Goal: Find specific page/section: Find specific page/section

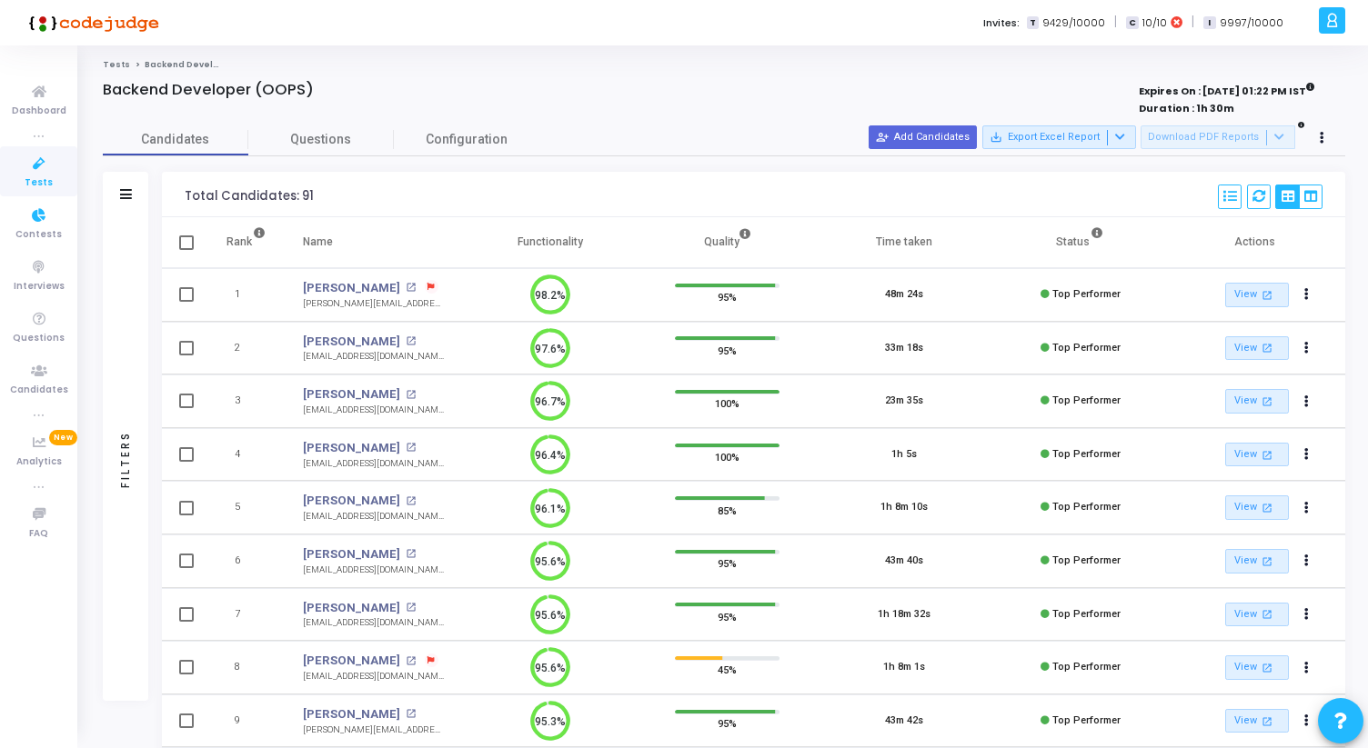
click at [29, 178] on span "Tests" at bounding box center [39, 183] width 28 height 15
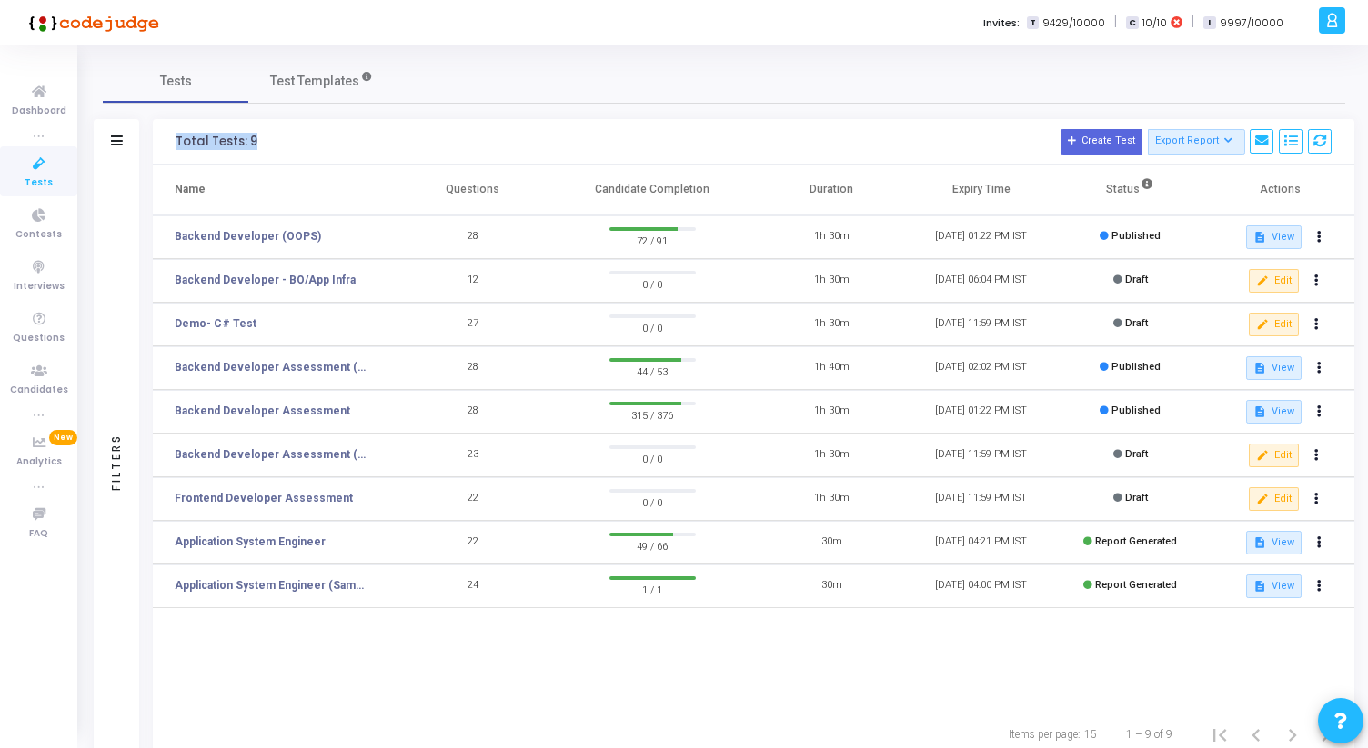
drag, startPoint x: 173, startPoint y: 136, endPoint x: 251, endPoint y: 143, distance: 78.5
click at [252, 143] on div "Total Tests: 9 Create Test Export Report Id Name Job Role Questions Candidate C…" at bounding box center [753, 141] width 1201 height 45
click at [251, 143] on div "Total Tests: 9" at bounding box center [217, 142] width 82 height 15
drag, startPoint x: 251, startPoint y: 143, endPoint x: 173, endPoint y: 142, distance: 78.2
click at [172, 142] on div "Total Tests: 9 Create Test Export Report Id Name Job Role Questions Candidate C…" at bounding box center [753, 141] width 1201 height 45
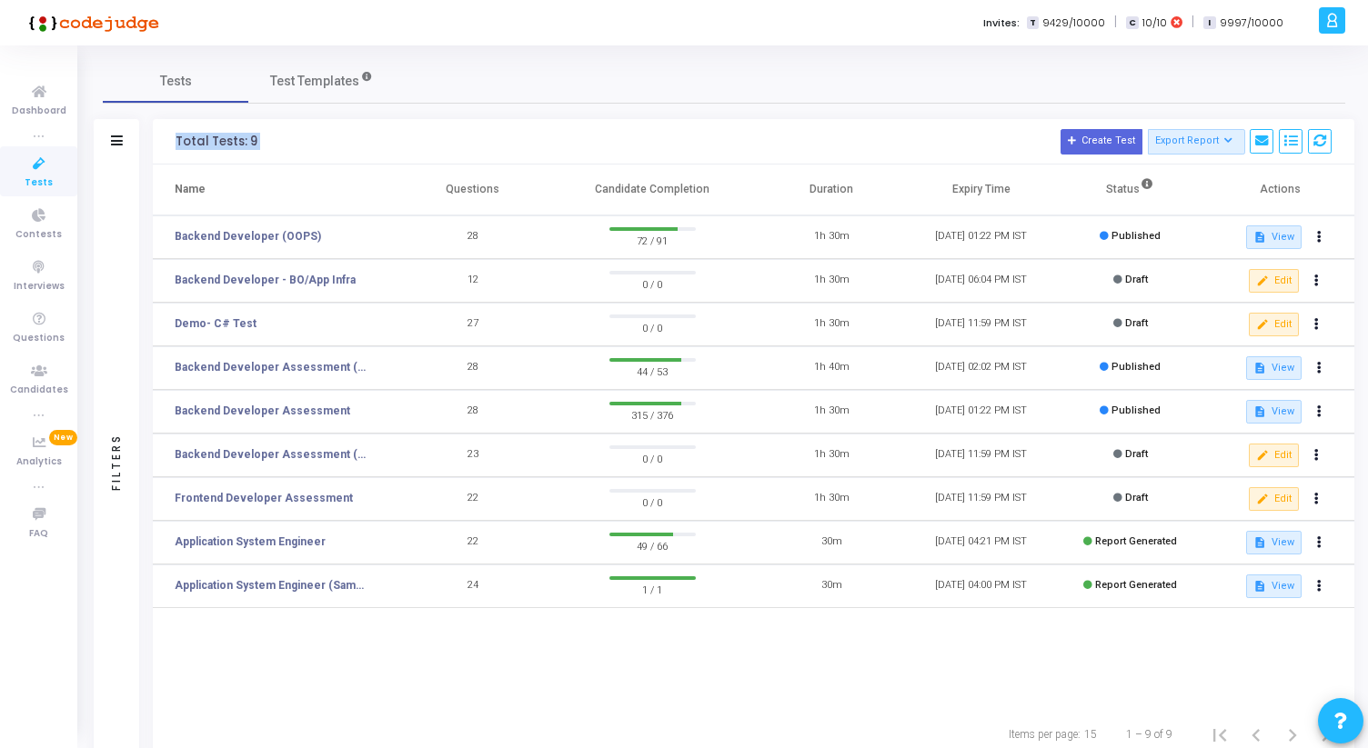
click at [173, 142] on div "Total Tests: 9 Create Test Export Report Id Name Job Role Questions Candidate C…" at bounding box center [753, 141] width 1201 height 45
drag, startPoint x: 168, startPoint y: 142, endPoint x: 649, endPoint y: 203, distance: 484.9
click at [649, 203] on div "Total Tests: 9 Create Test Export Report Id Name Job Role Questions Candidate C…" at bounding box center [753, 439] width 1201 height 641
click at [709, 196] on th "Candidate Completion" at bounding box center [651, 190] width 209 height 51
drag, startPoint x: 709, startPoint y: 196, endPoint x: 174, endPoint y: 134, distance: 539.3
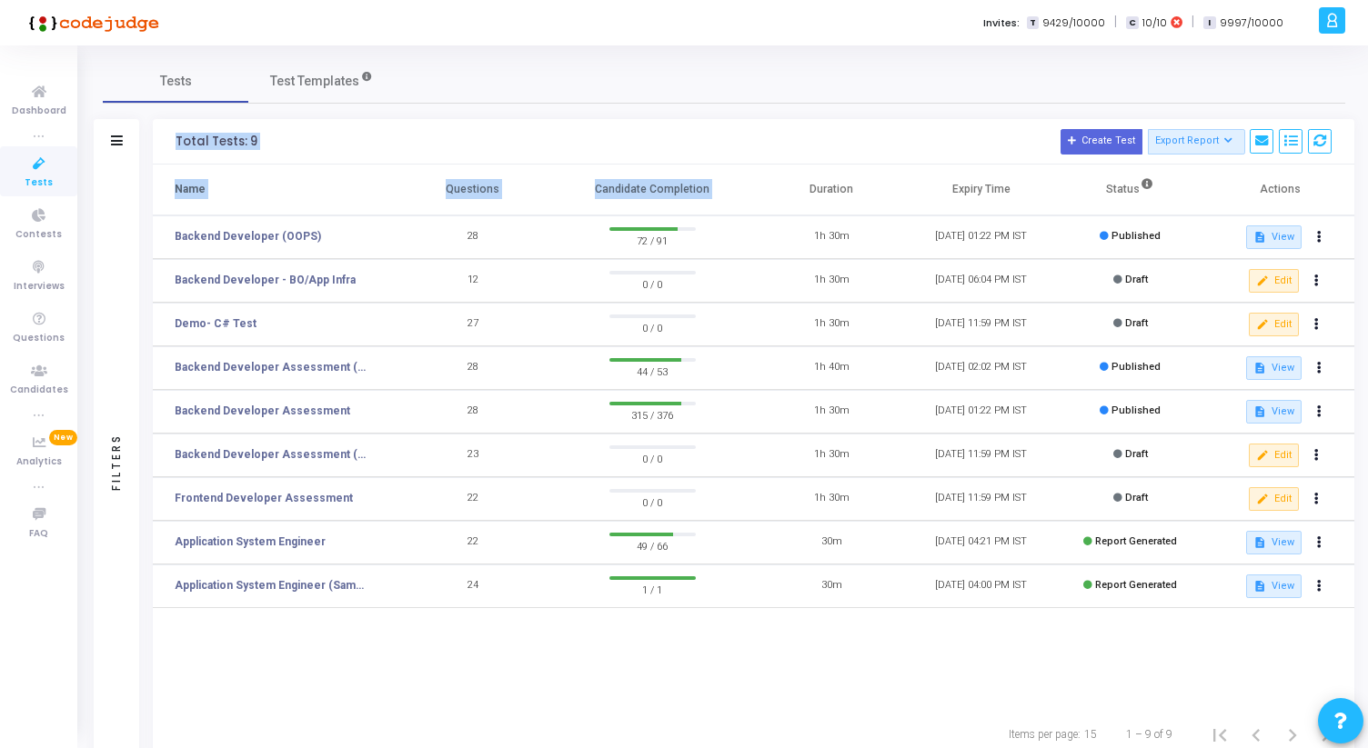
click at [174, 134] on div "Total Tests: 9 Create Test Export Report Id Name Job Role Questions Candidate C…" at bounding box center [753, 439] width 1201 height 641
click at [174, 134] on div "Total Tests: 9 Create Test Export Report Id Name Job Role Questions Candidate C…" at bounding box center [753, 141] width 1201 height 45
drag, startPoint x: 174, startPoint y: 134, endPoint x: 727, endPoint y: 185, distance: 555.2
click at [727, 184] on div "Total Tests: 9 Create Test Export Report Id Name Job Role Questions Candidate C…" at bounding box center [753, 439] width 1201 height 641
click at [727, 185] on th "Candidate Completion" at bounding box center [651, 190] width 209 height 51
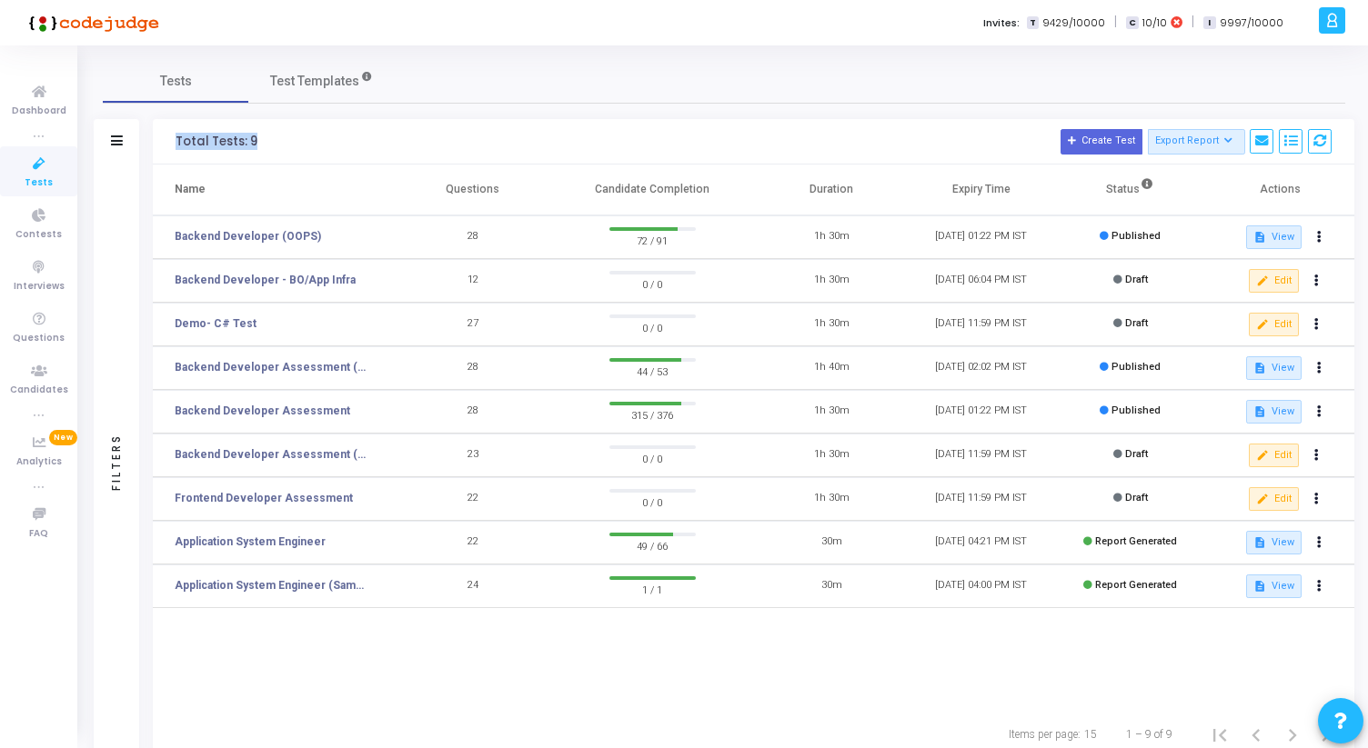
drag, startPoint x: 173, startPoint y: 144, endPoint x: 287, endPoint y: 144, distance: 114.6
click at [287, 144] on div "Total Tests: 9 Create Test Export Report Id Name Job Role Questions Candidate C…" at bounding box center [753, 141] width 1201 height 45
click at [287, 144] on h3 "Total Tests: 9 Create Test Export Report Id Name Job Role Questions Candidate C…" at bounding box center [754, 141] width 1156 height 25
click at [293, 411] on link "Backend Developer Assessment" at bounding box center [263, 411] width 176 height 16
